Goal: Check status: Check status

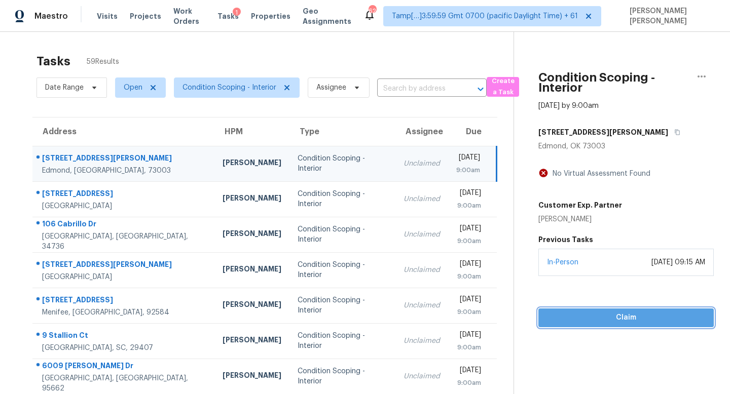
click at [616, 316] on span "Claim" at bounding box center [625, 318] width 159 height 13
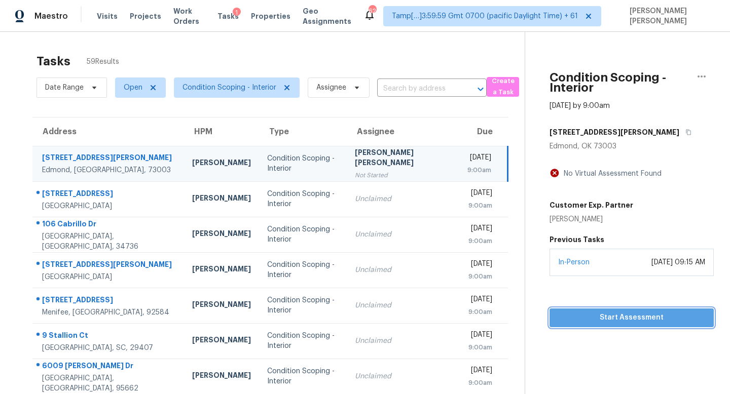
click at [634, 317] on span "Start Assessment" at bounding box center [631, 318] width 148 height 13
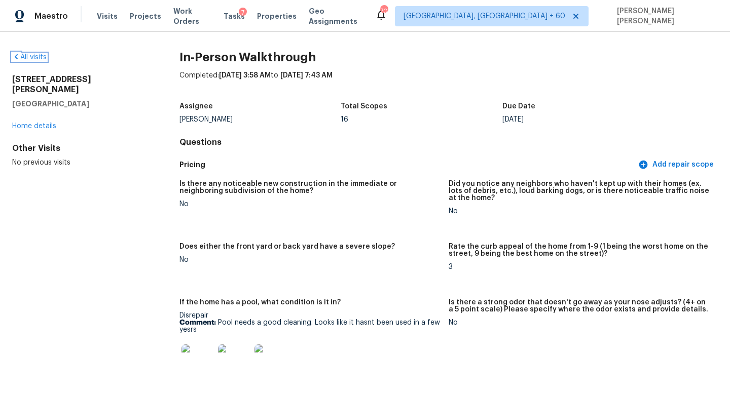
click at [31, 60] on link "All visits" at bounding box center [29, 57] width 34 height 7
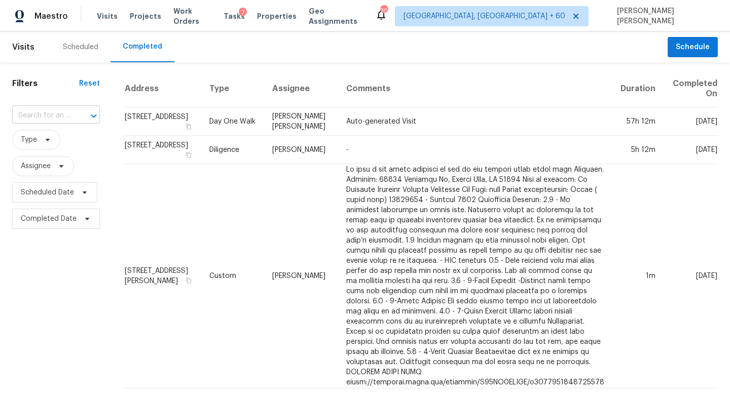
click at [45, 113] on input "text" at bounding box center [41, 116] width 59 height 16
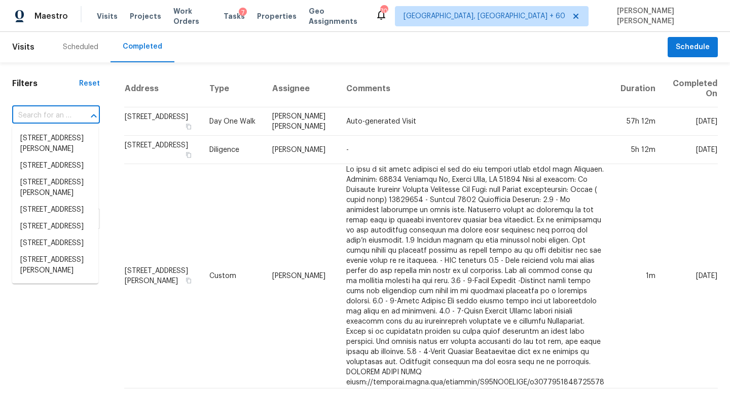
paste input "[STREET_ADDRESS][PERSON_NAME][PERSON_NAME]"
type input "[STREET_ADDRESS][PERSON_NAME][PERSON_NAME]"
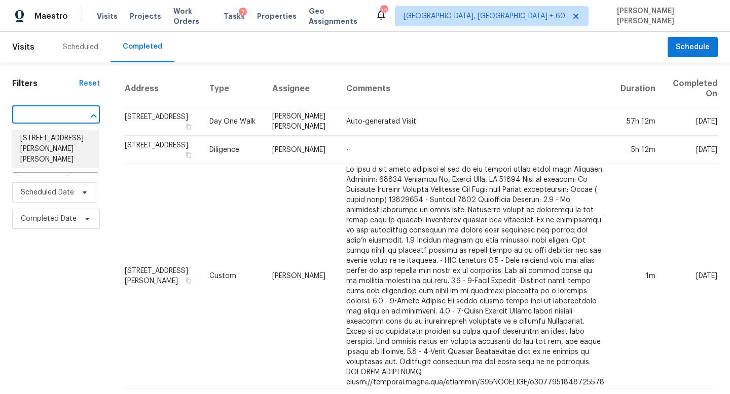
click at [67, 136] on li "[STREET_ADDRESS][PERSON_NAME][PERSON_NAME]" at bounding box center [55, 149] width 86 height 38
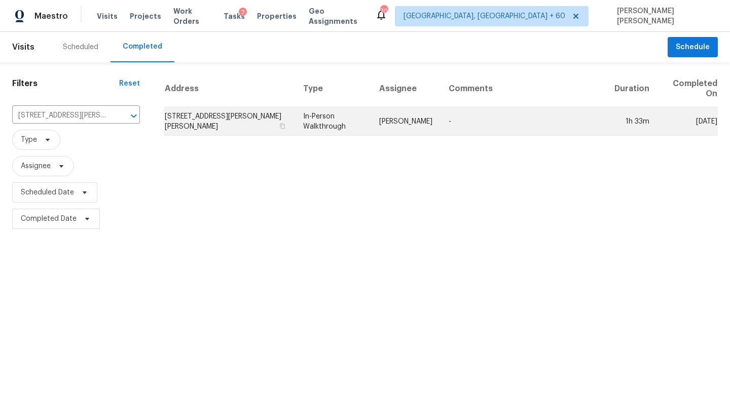
click at [345, 130] on td "In-Person Walkthrough" at bounding box center [333, 121] width 76 height 28
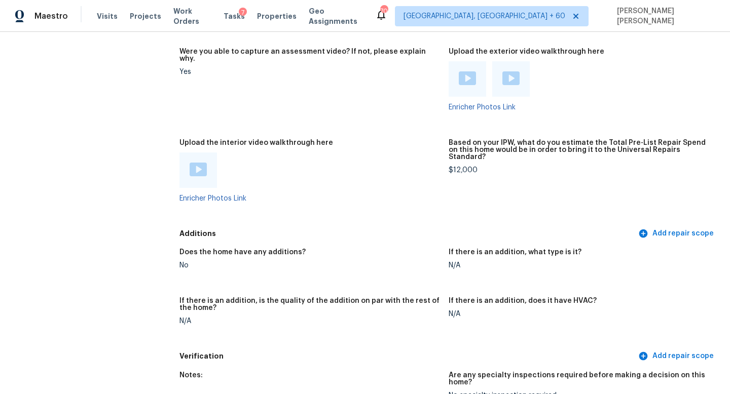
scroll to position [1816, 0]
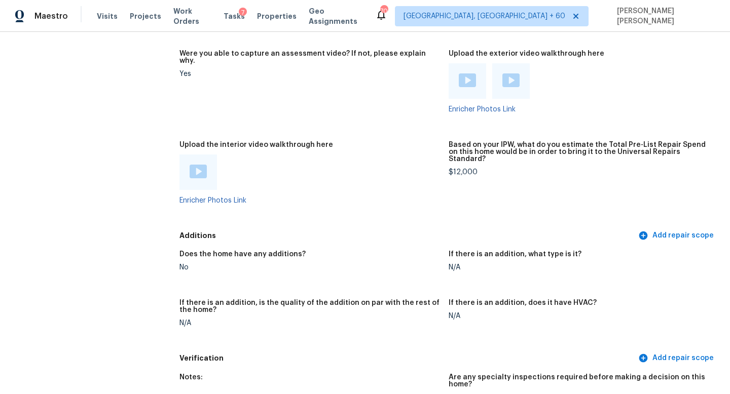
click at [197, 165] on img at bounding box center [197, 172] width 17 height 14
